Goal: Information Seeking & Learning: Learn about a topic

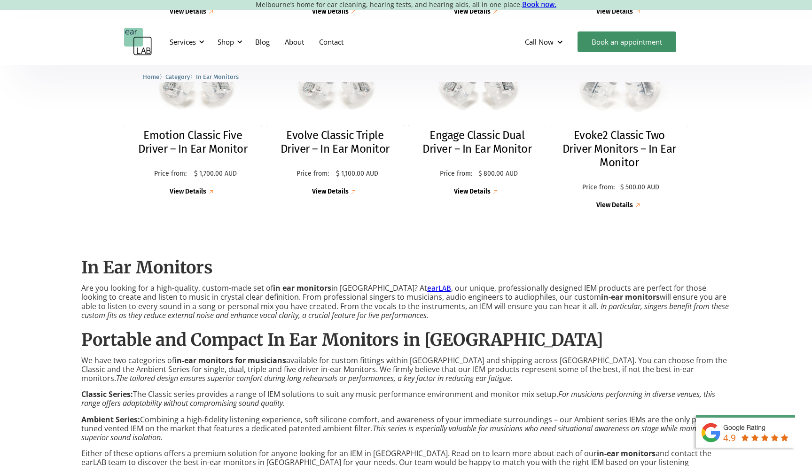
scroll to position [492, 0]
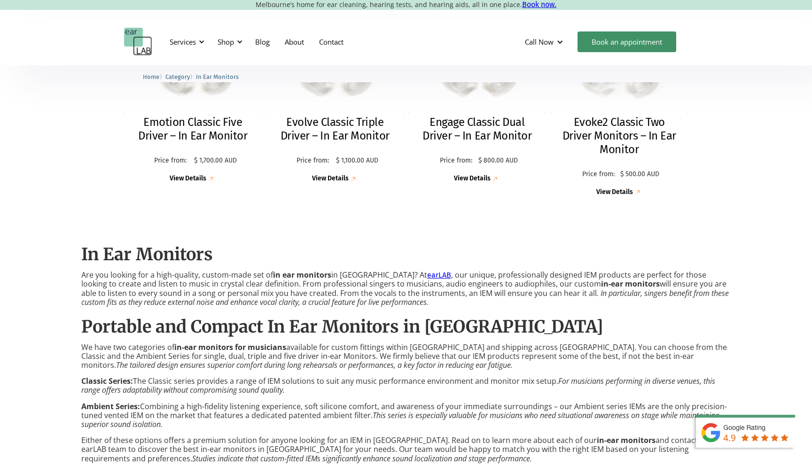
click at [51, 211] on div "Emotion Ambient Five Driver – In Ear Monitor Price from: $ 1,800.00 AUD Price: …" at bounding box center [406, 22] width 812 height 406
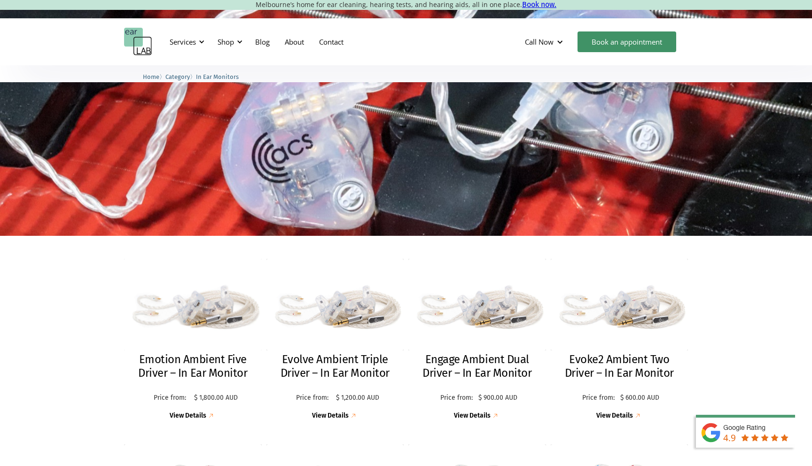
scroll to position [97, 0]
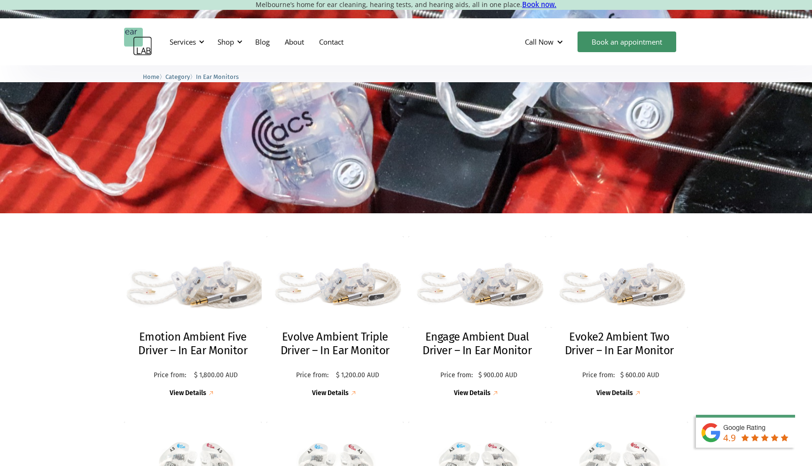
click at [196, 292] on img at bounding box center [192, 282] width 151 height 101
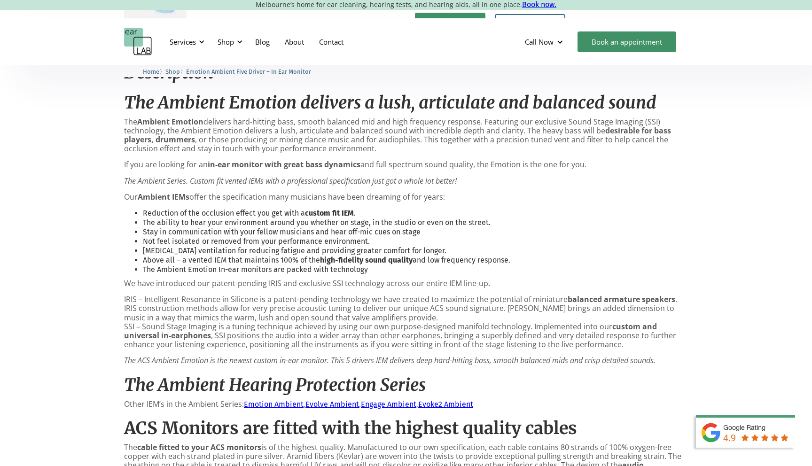
scroll to position [415, 0]
click at [94, 324] on div "**********" at bounding box center [406, 402] width 812 height 1505
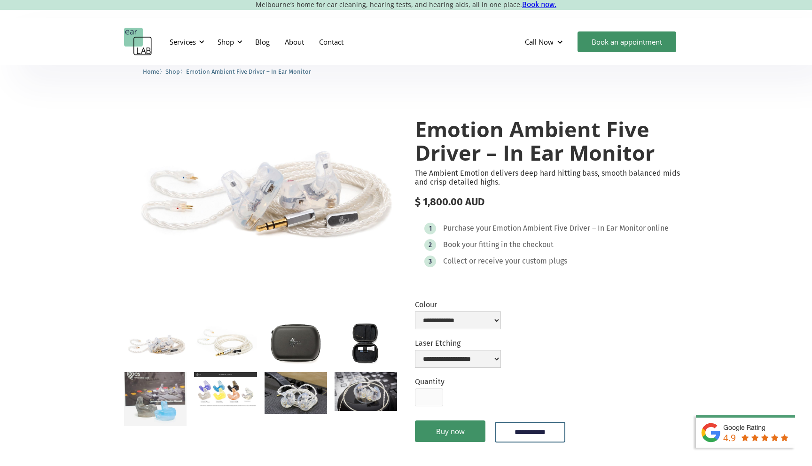
scroll to position [0, 0]
